Goal: Find specific page/section: Find specific page/section

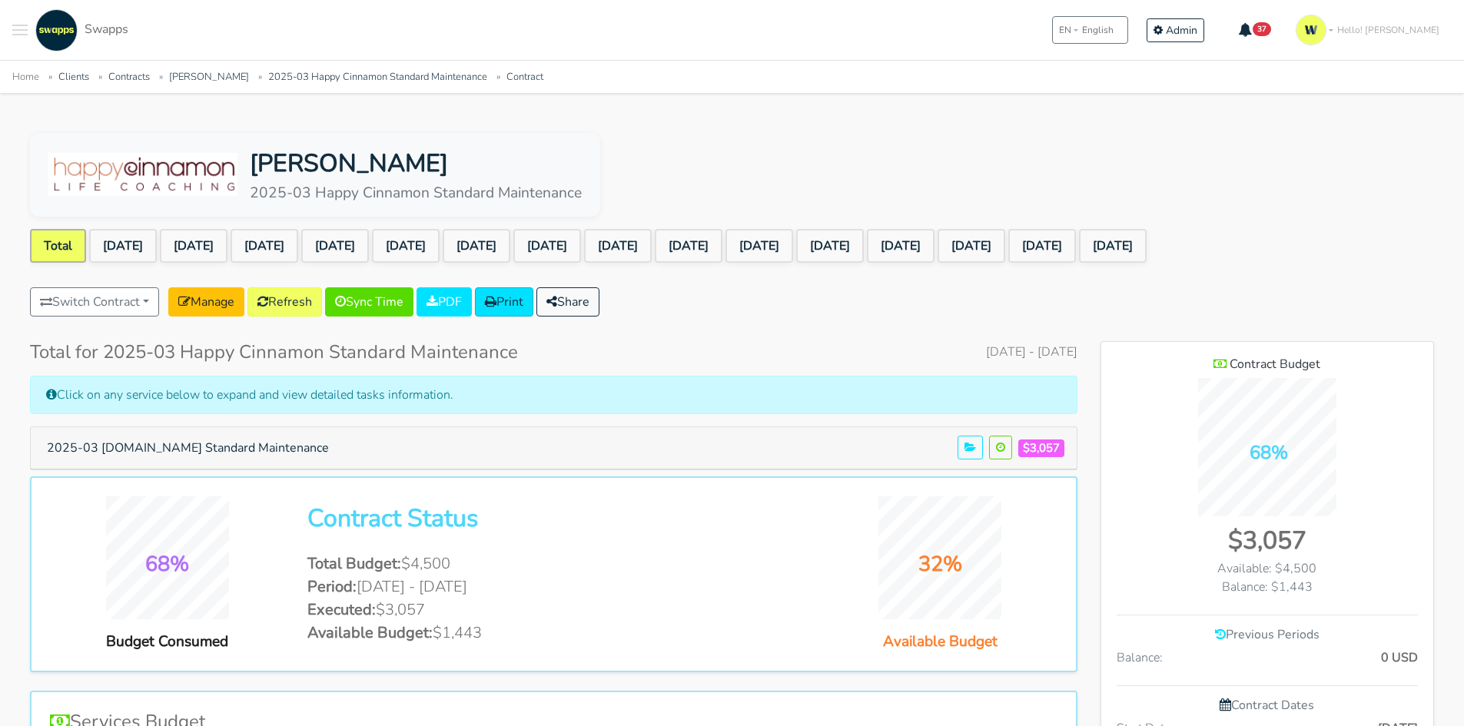
scroll to position [1415, 333]
drag, startPoint x: 211, startPoint y: 74, endPoint x: 221, endPoint y: 78, distance: 10.7
click at [211, 74] on link "[PERSON_NAME]" at bounding box center [209, 77] width 80 height 14
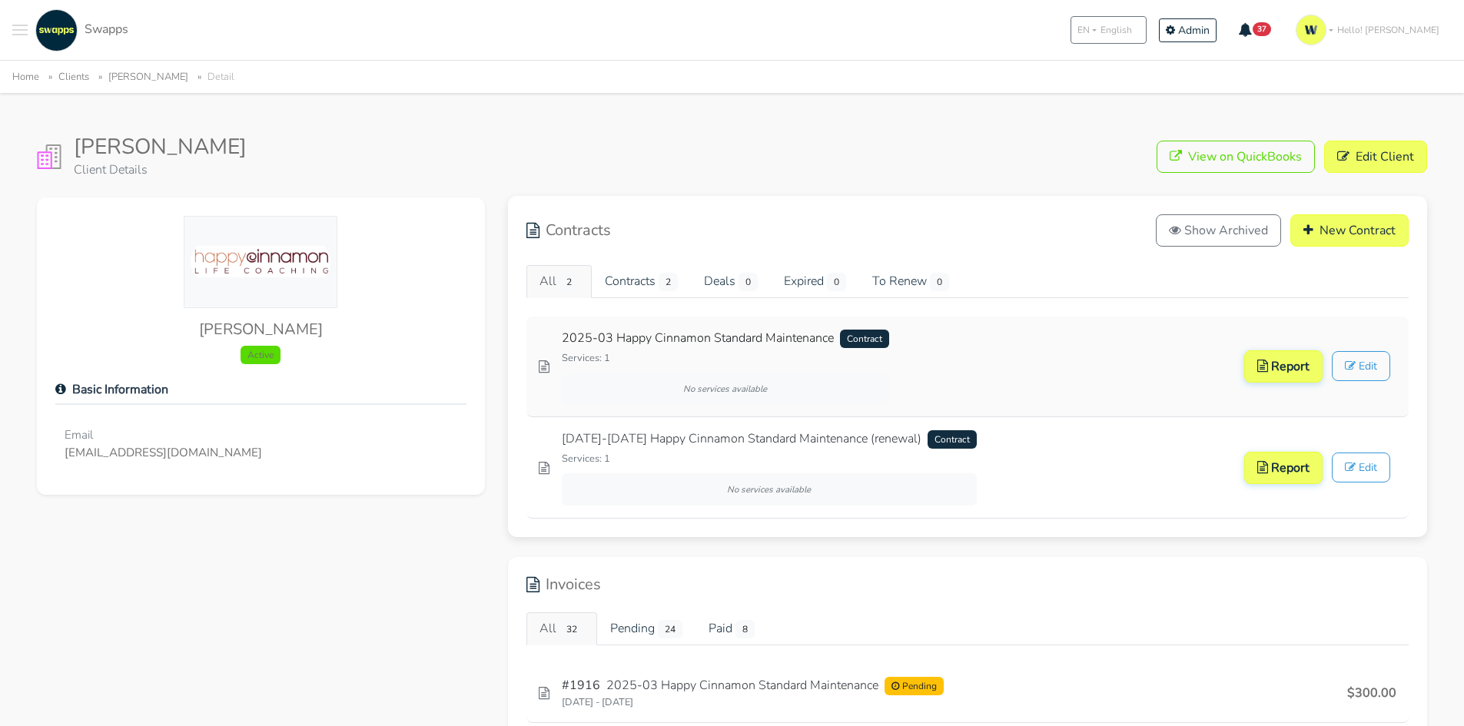
click at [696, 330] on link "2025-03 Happy Cinnamon Standard Maintenance Contract" at bounding box center [725, 338] width 327 height 19
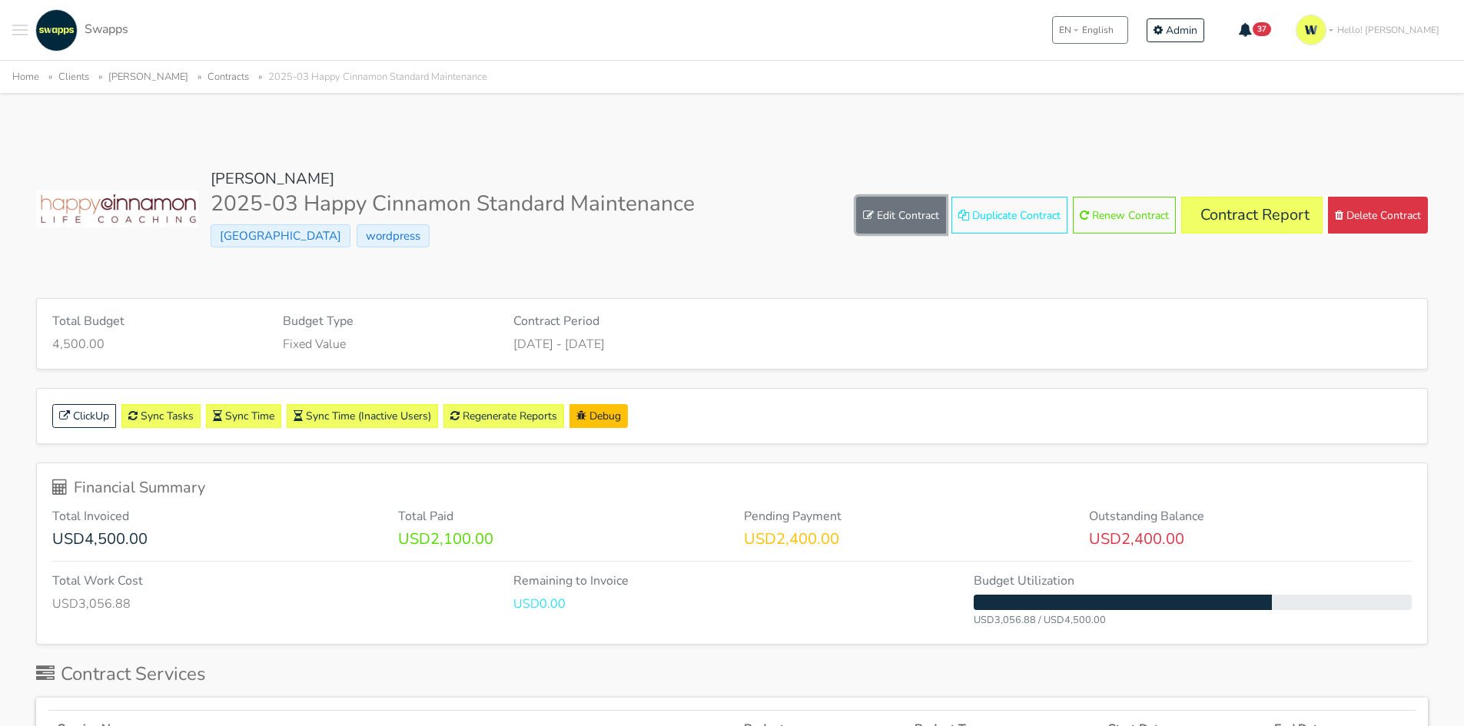
click at [887, 214] on link "Edit Contract" at bounding box center [901, 215] width 90 height 37
click at [18, 35] on span "Toggle navigation menu" at bounding box center [19, 35] width 15 height 2
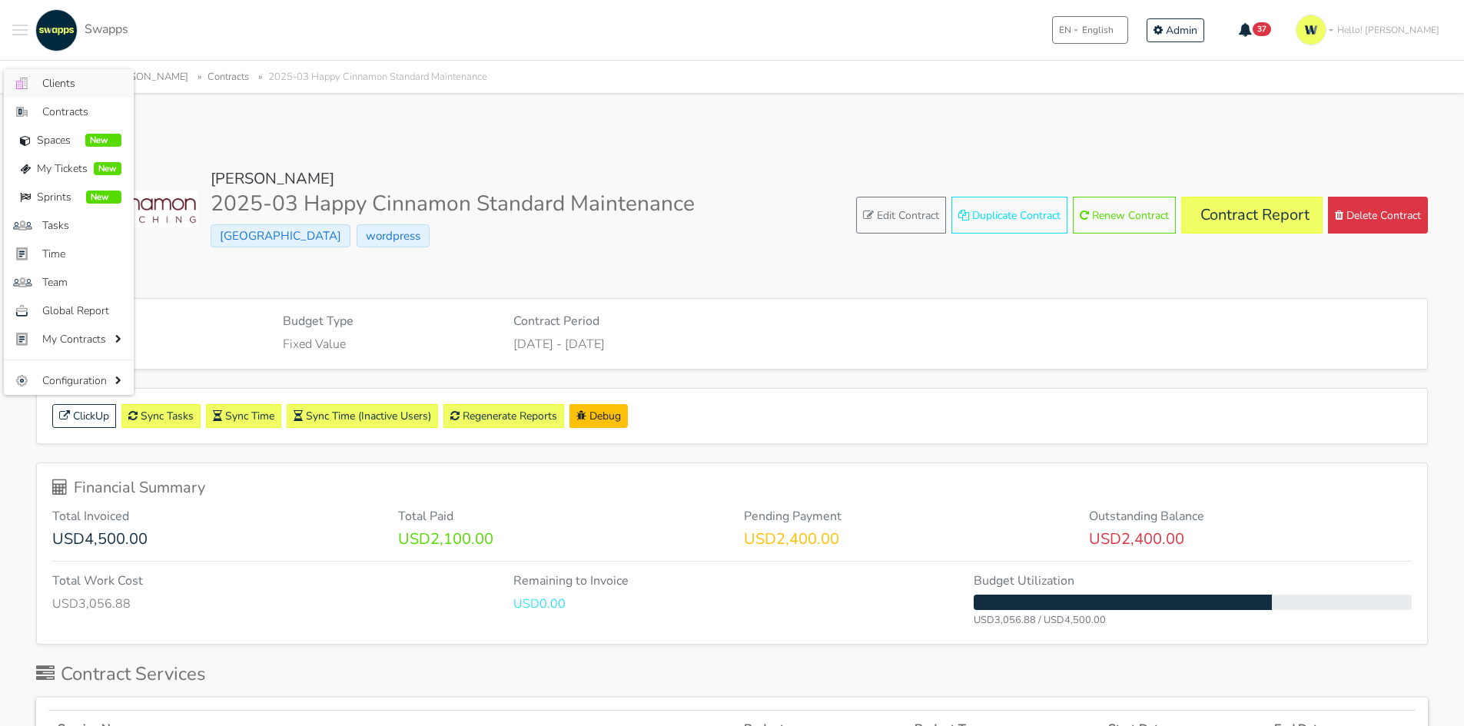
click at [59, 80] on span "Clients" at bounding box center [81, 83] width 79 height 16
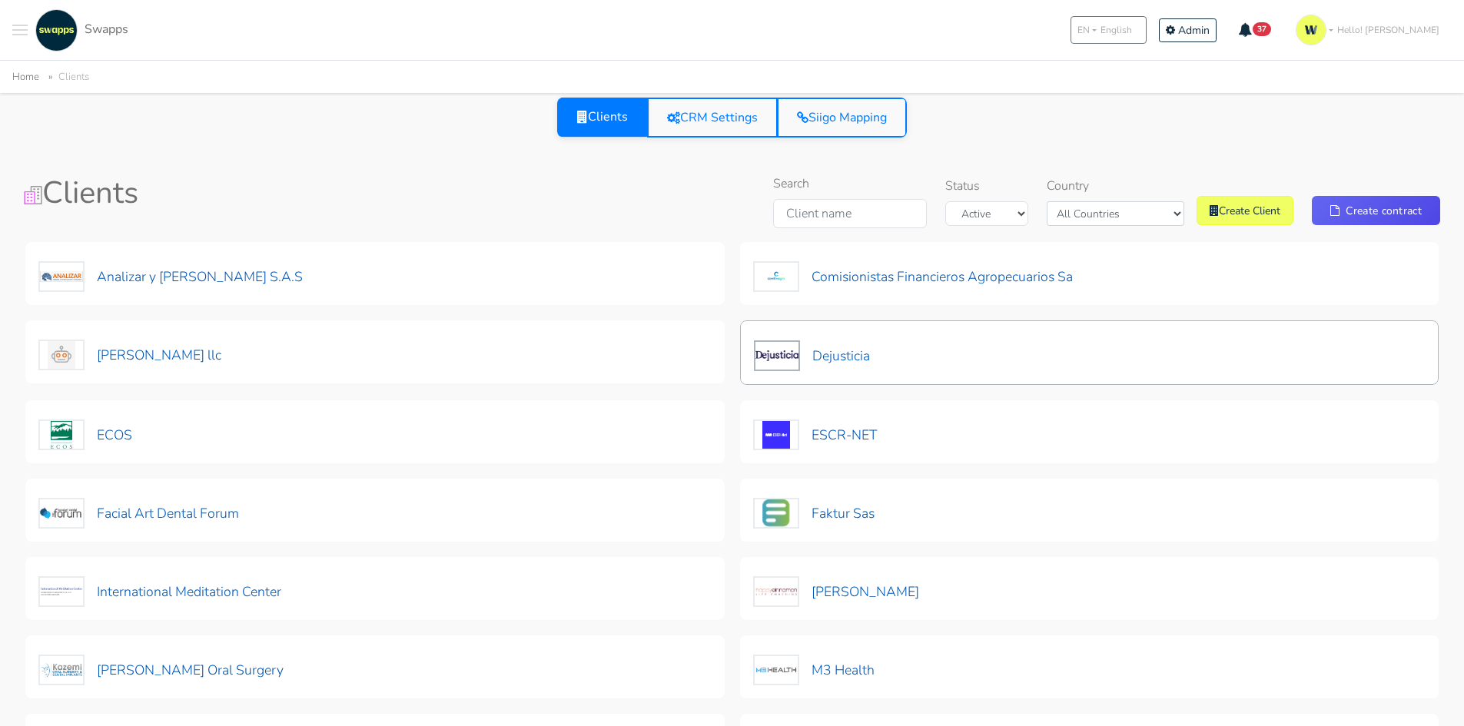
click at [778, 336] on div "Dejusticia" at bounding box center [812, 353] width 118 height 38
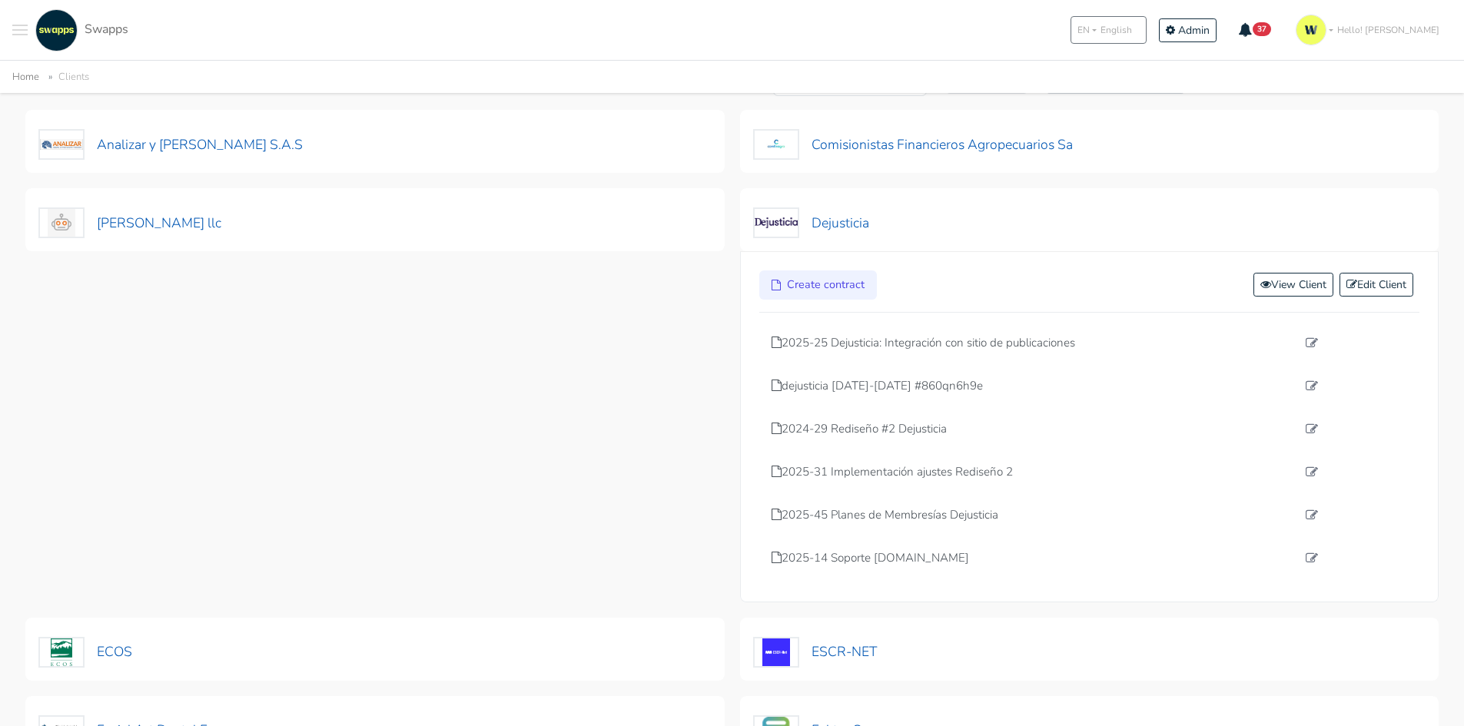
scroll to position [154, 0]
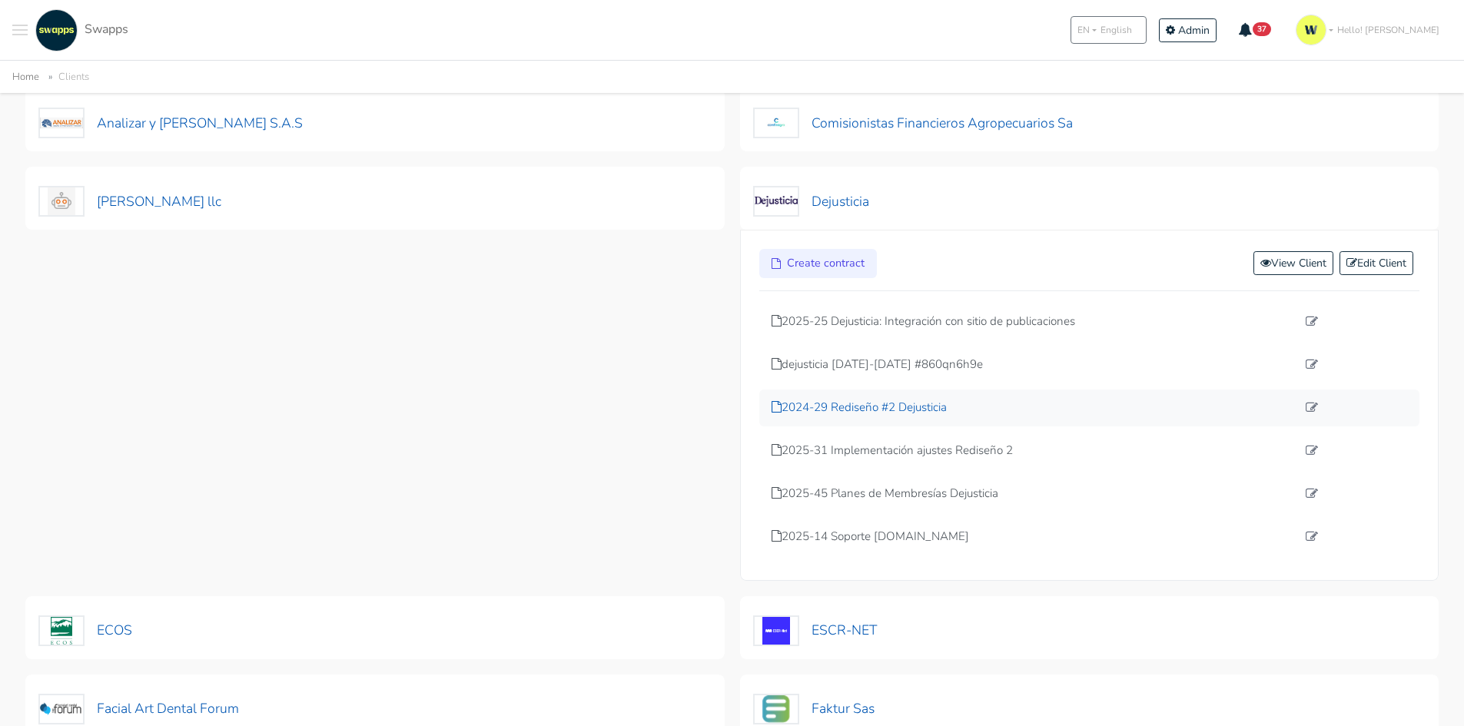
click at [878, 407] on p "2024-29 Rediseño #2 Dejusticia" at bounding box center [1035, 408] width 526 height 18
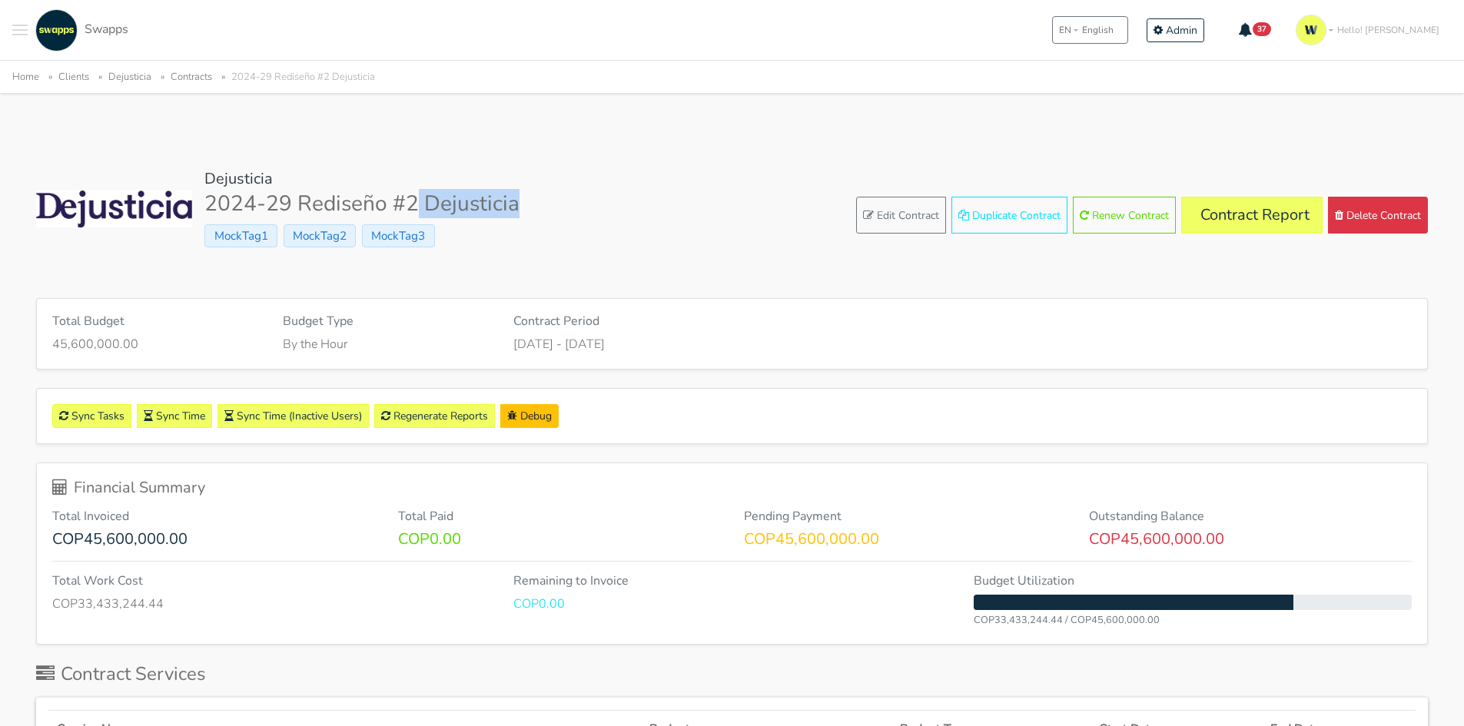
drag, startPoint x: 419, startPoint y: 201, endPoint x: 540, endPoint y: 194, distance: 120.8
click at [540, 194] on div "Dejusticia 2024-29 Rediseño #2 Dejusticia MockTag1 MockTag2 MockTag3 Edit Contr…" at bounding box center [732, 215] width 1392 height 91
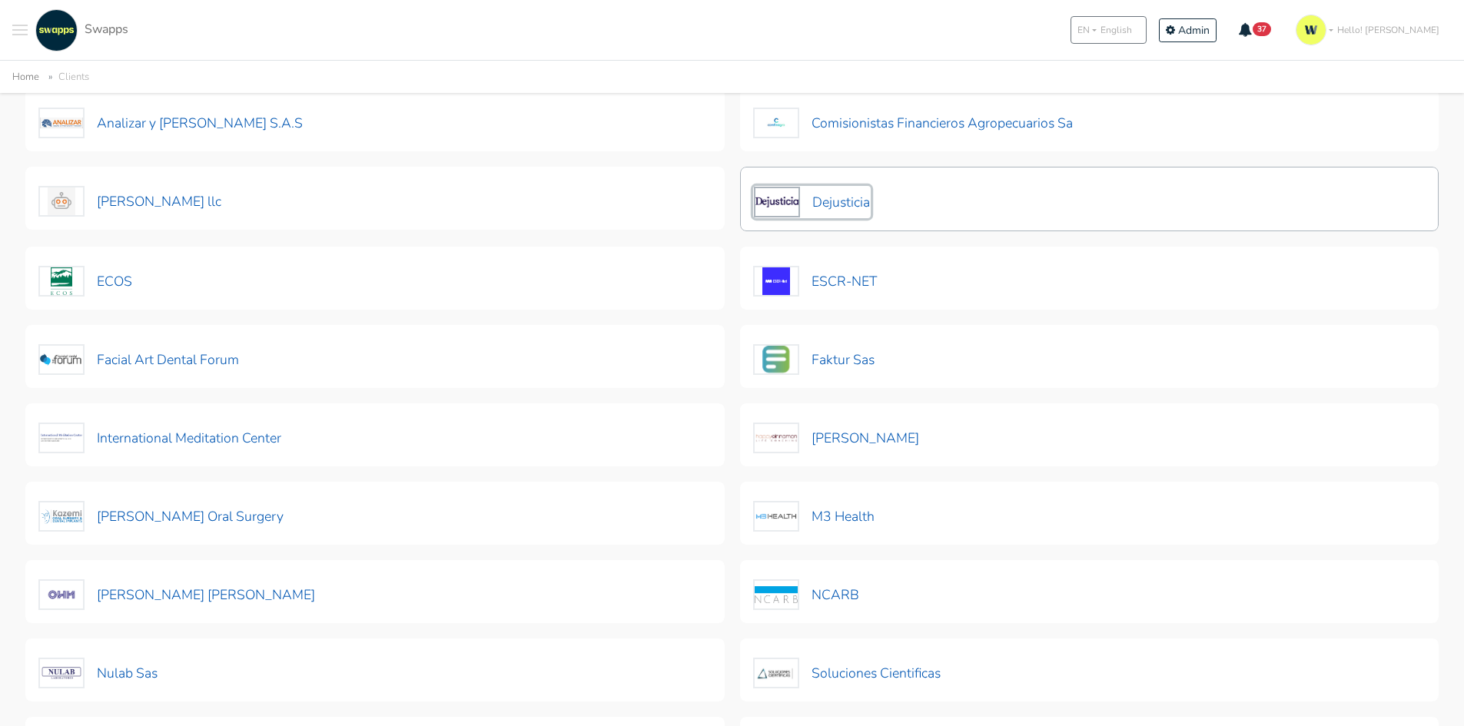
click at [833, 198] on button "Dejusticia" at bounding box center [812, 202] width 118 height 32
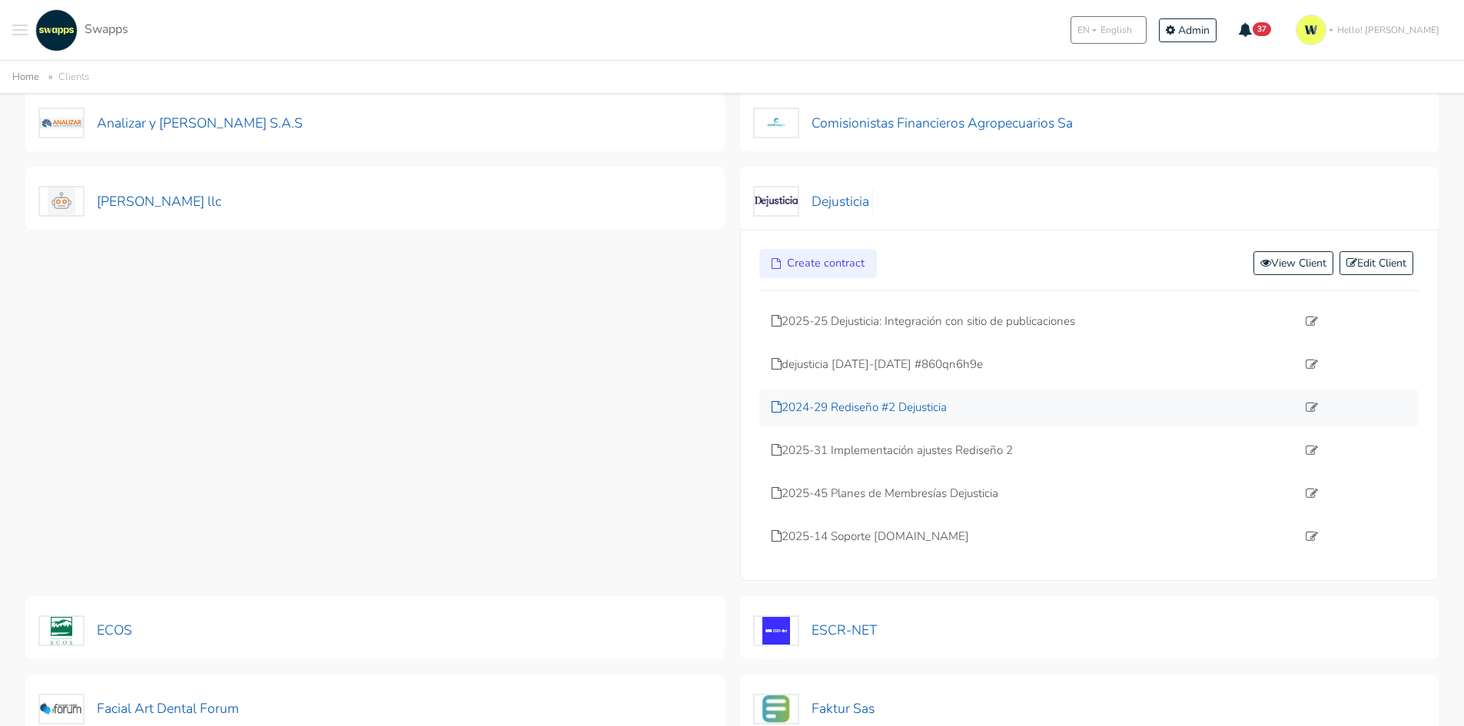
click at [886, 412] on p "2024-29 Rediseño #2 Dejusticia" at bounding box center [1035, 408] width 526 height 18
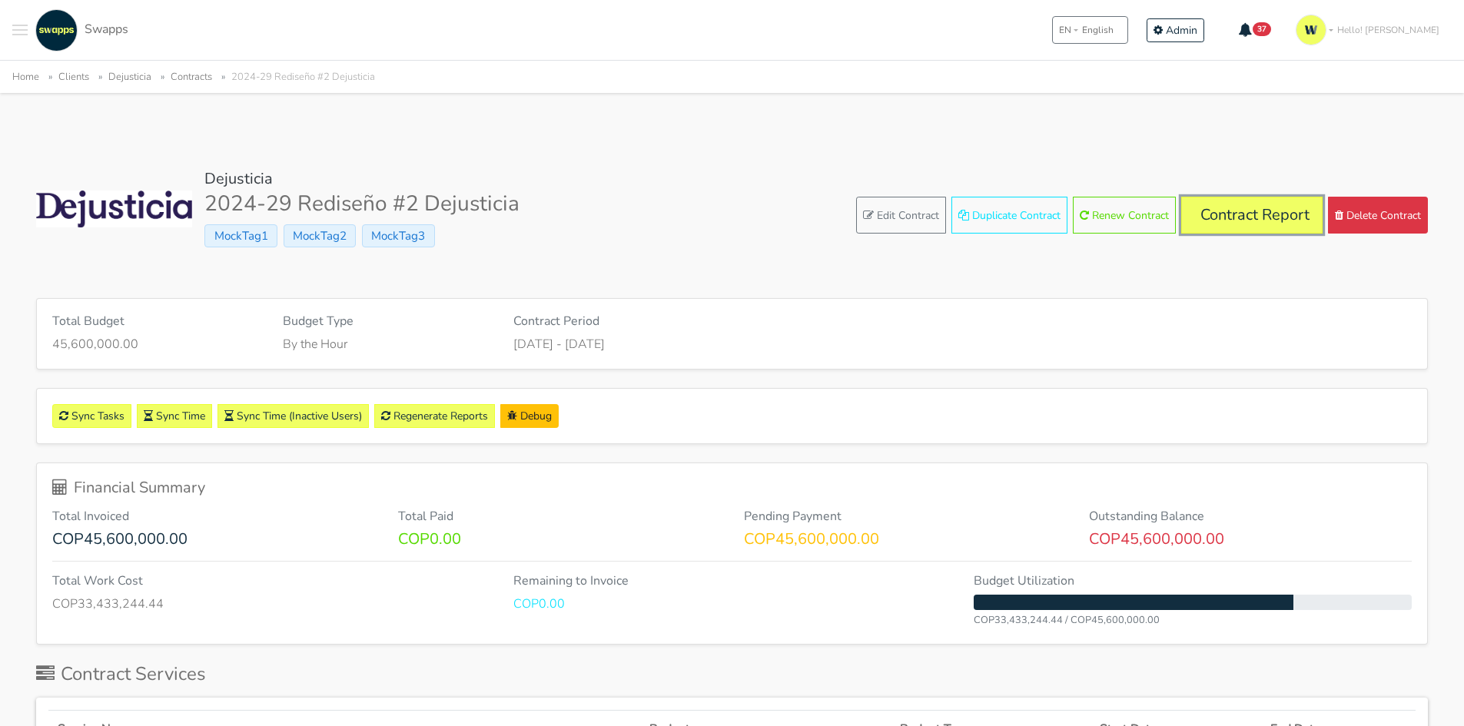
click at [1229, 208] on link "Contract Report" at bounding box center [1251, 215] width 141 height 37
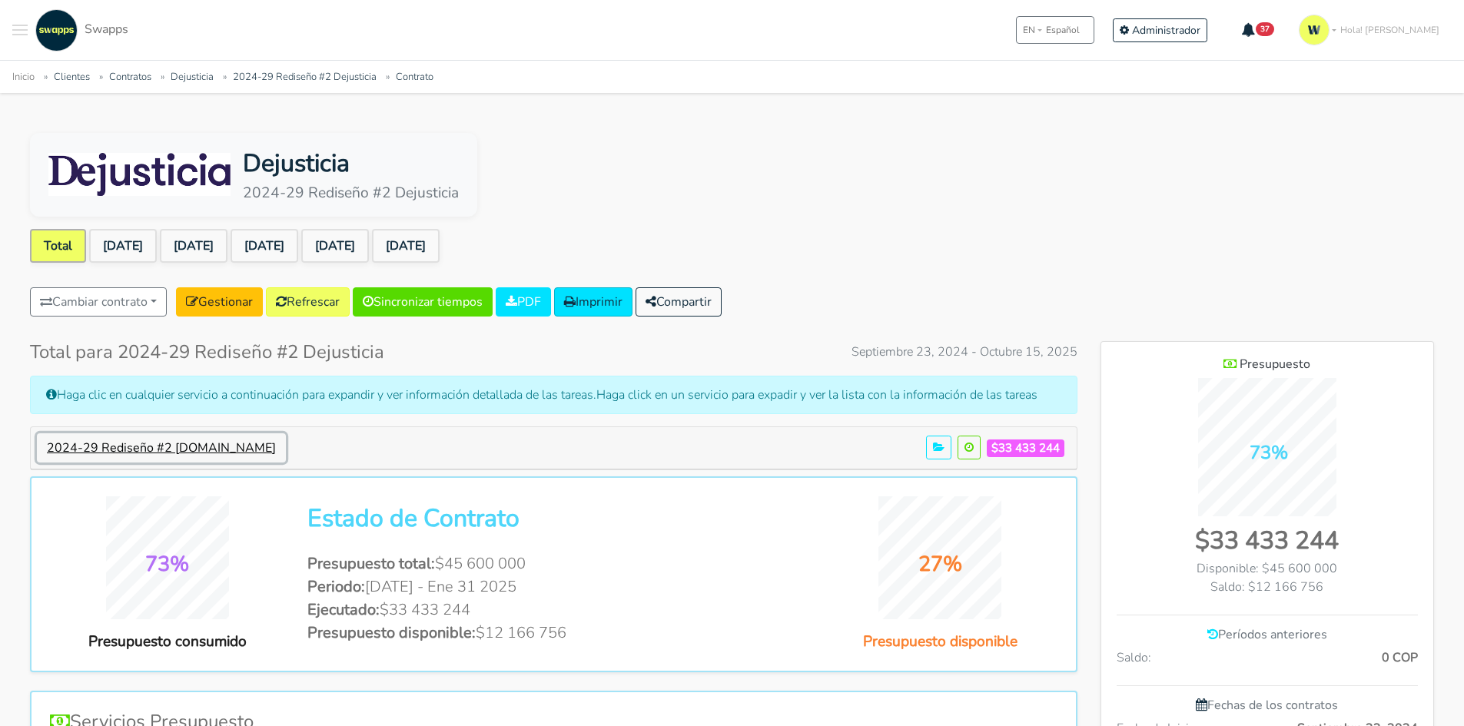
click at [200, 450] on button "2024-29 Rediseño #2 Dejusticia.org" at bounding box center [161, 447] width 249 height 29
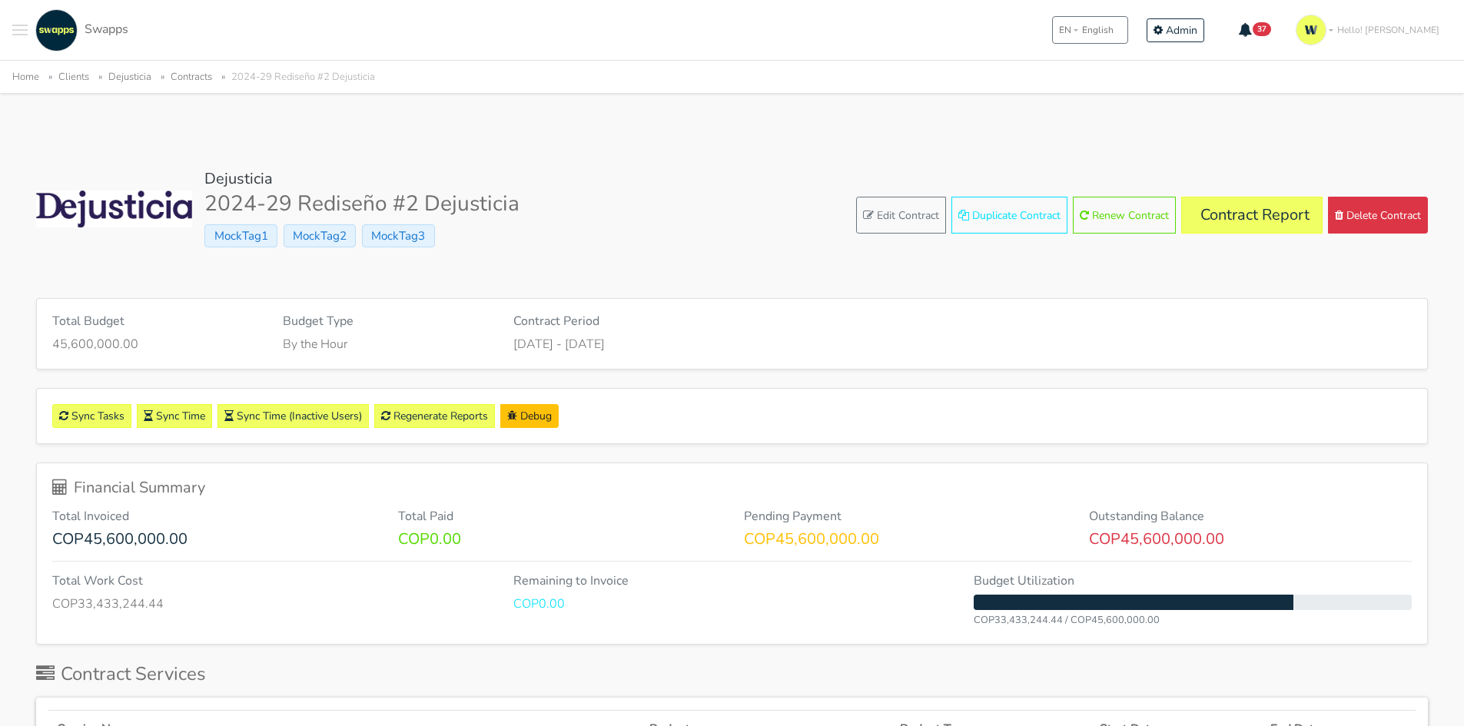
click at [15, 22] on button "Toggle navigation menu" at bounding box center [19, 30] width 15 height 42
click at [78, 75] on span "Clients" at bounding box center [81, 83] width 79 height 16
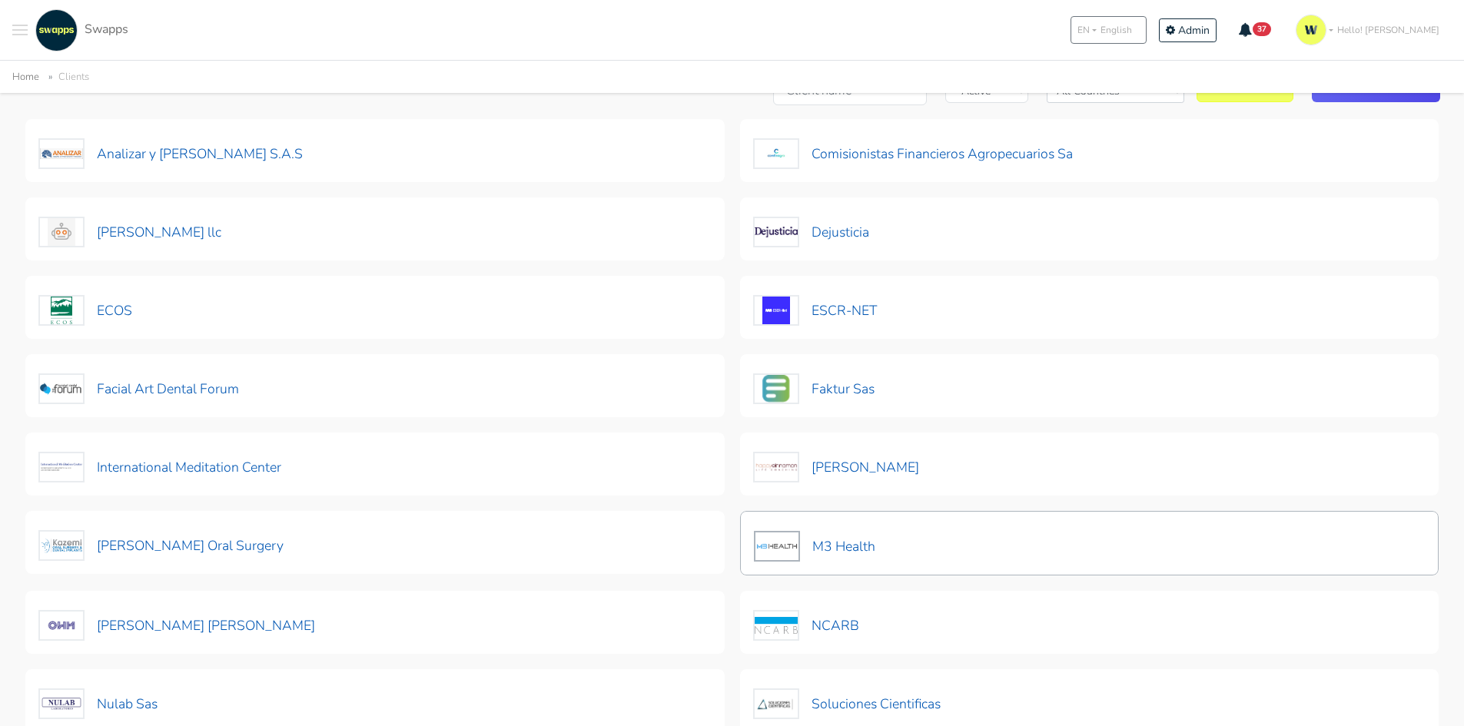
scroll to position [231, 0]
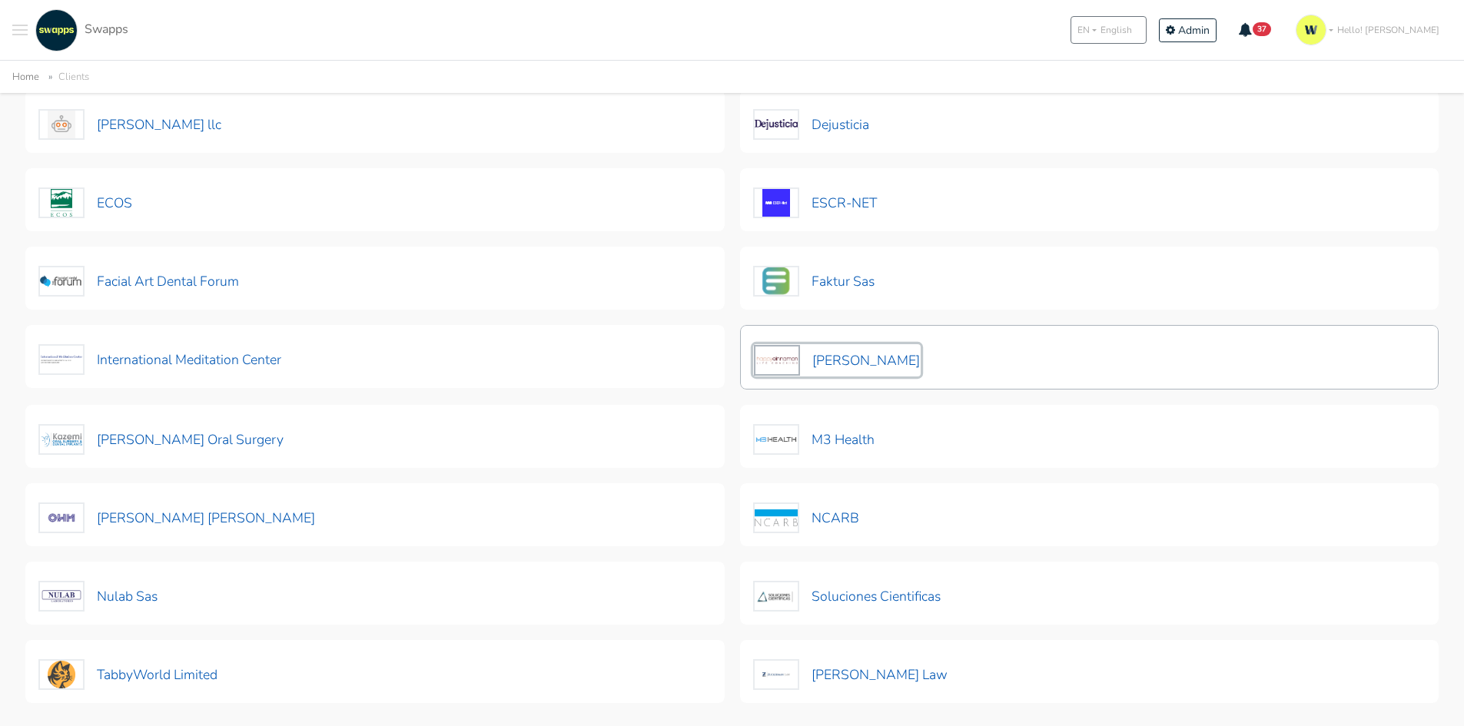
click at [845, 361] on button "[PERSON_NAME]" at bounding box center [837, 360] width 168 height 32
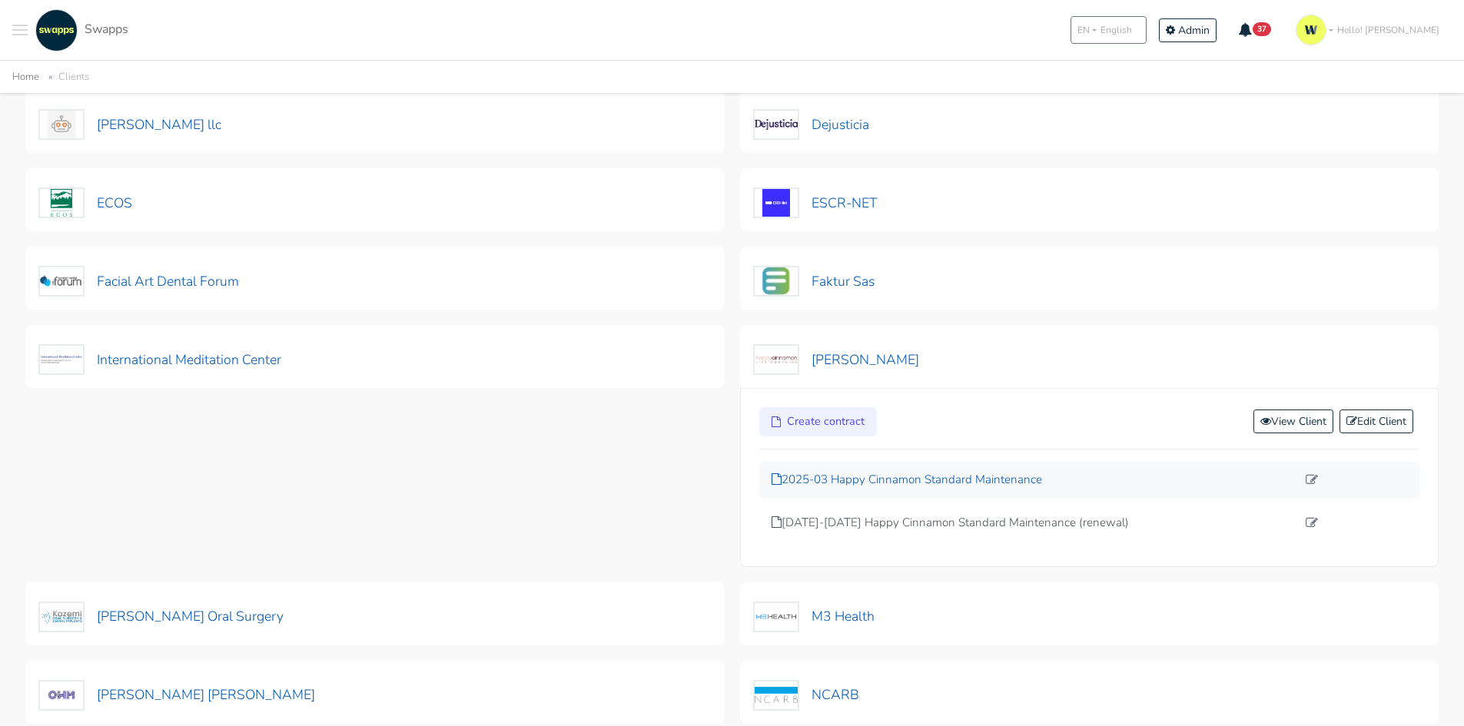
click at [1005, 480] on p "2025-03 Happy Cinnamon Standard Maintenance" at bounding box center [1035, 480] width 526 height 18
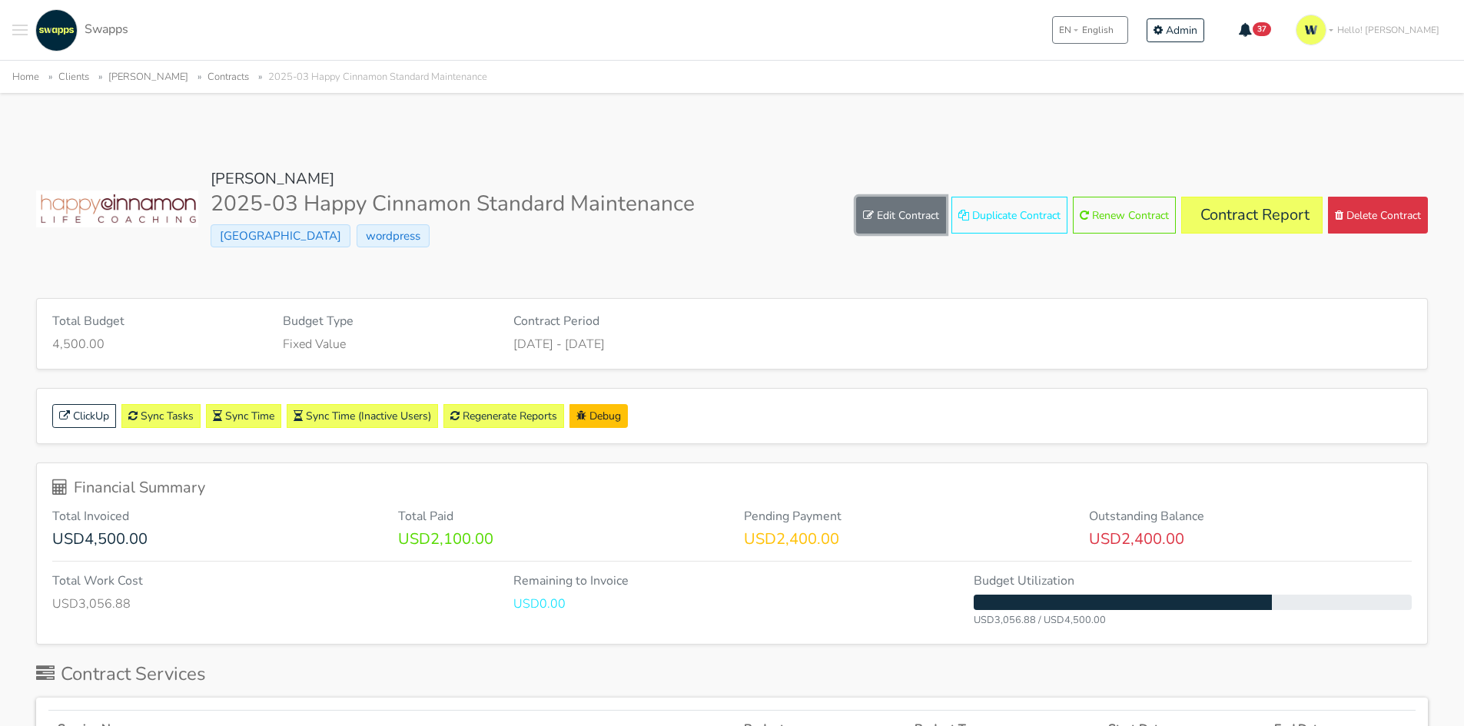
click at [888, 224] on link "Edit Contract" at bounding box center [901, 215] width 90 height 37
